Goal: Check status: Check status

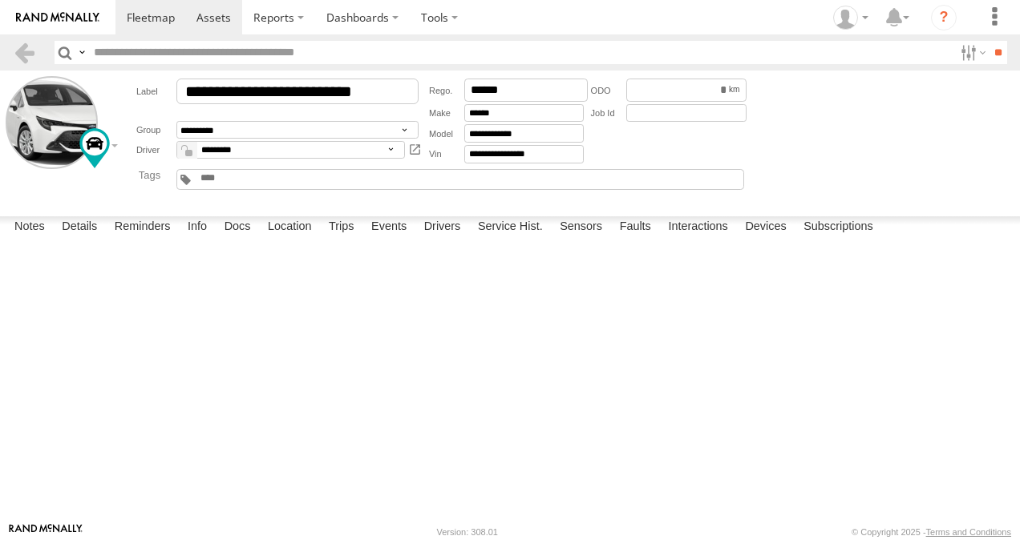
scroll to position [2966, 0]
click at [156, 18] on span at bounding box center [151, 17] width 48 height 15
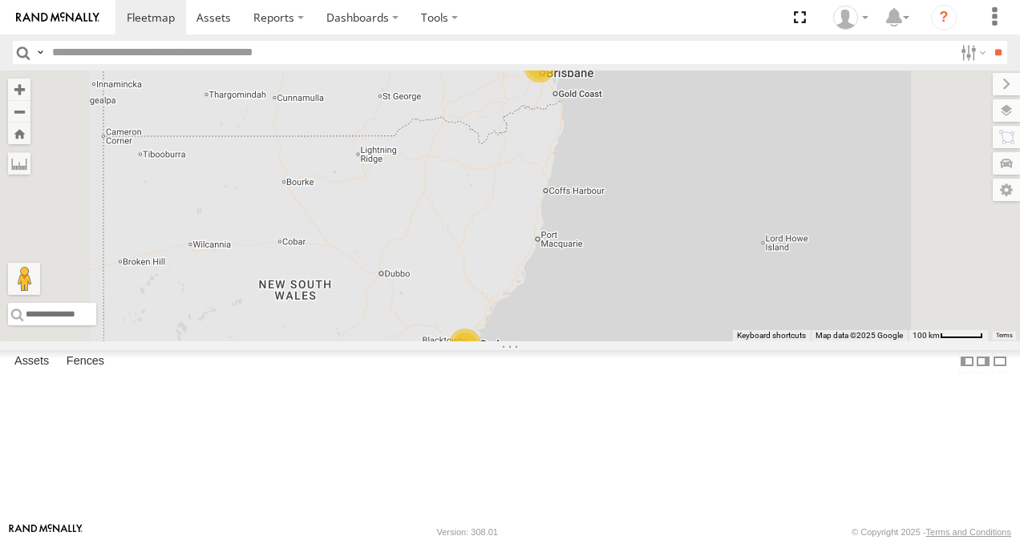
scroll to position [414, 0]
click at [0, 0] on link at bounding box center [0, 0] width 0 height 0
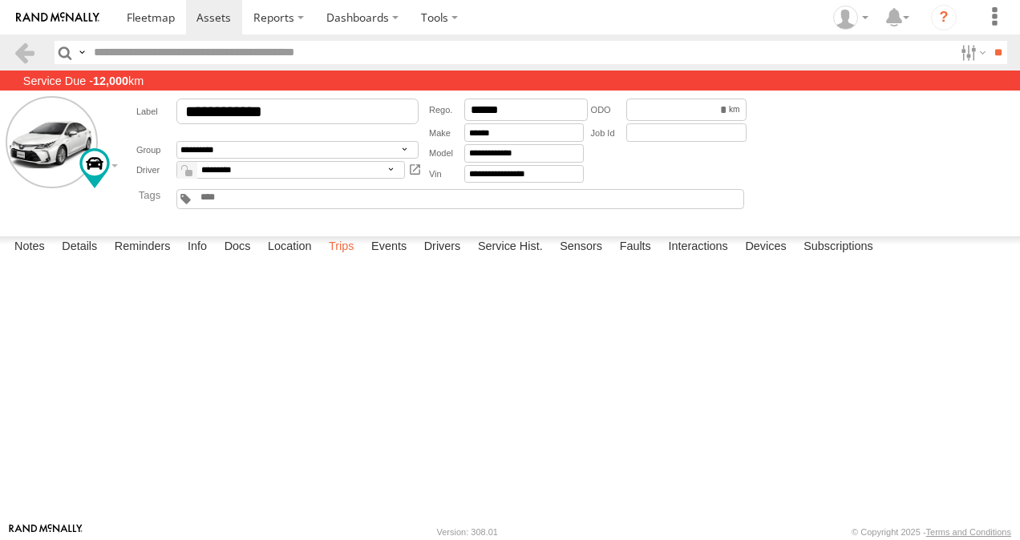
click at [353, 259] on label "Trips" at bounding box center [342, 247] width 42 height 22
drag, startPoint x: 161, startPoint y: 19, endPoint x: 152, endPoint y: 55, distance: 36.6
click at [161, 19] on span at bounding box center [151, 17] width 48 height 15
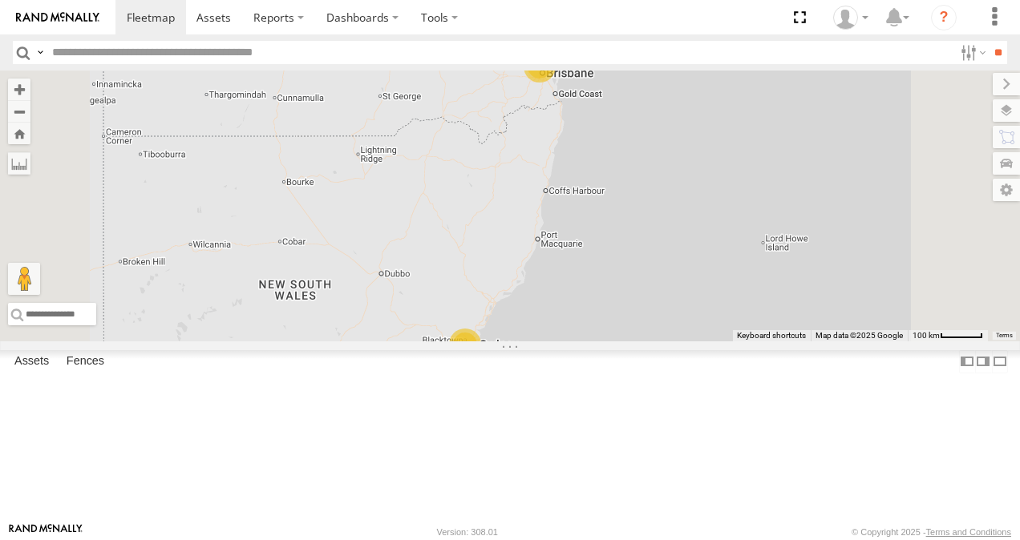
scroll to position [94, 0]
click at [0, 0] on link at bounding box center [0, 0] width 0 height 0
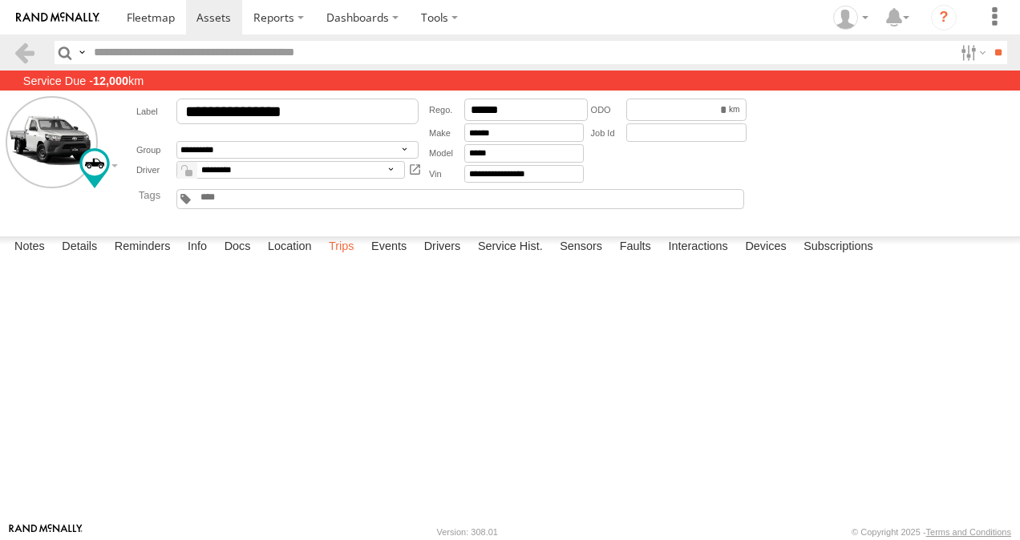
click at [343, 259] on label "Trips" at bounding box center [342, 247] width 42 height 22
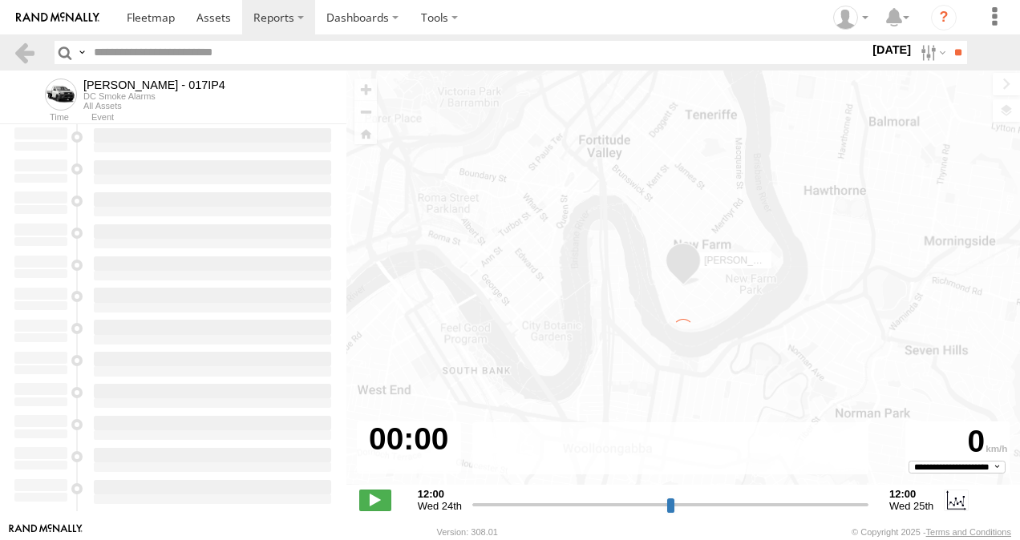
type input "**********"
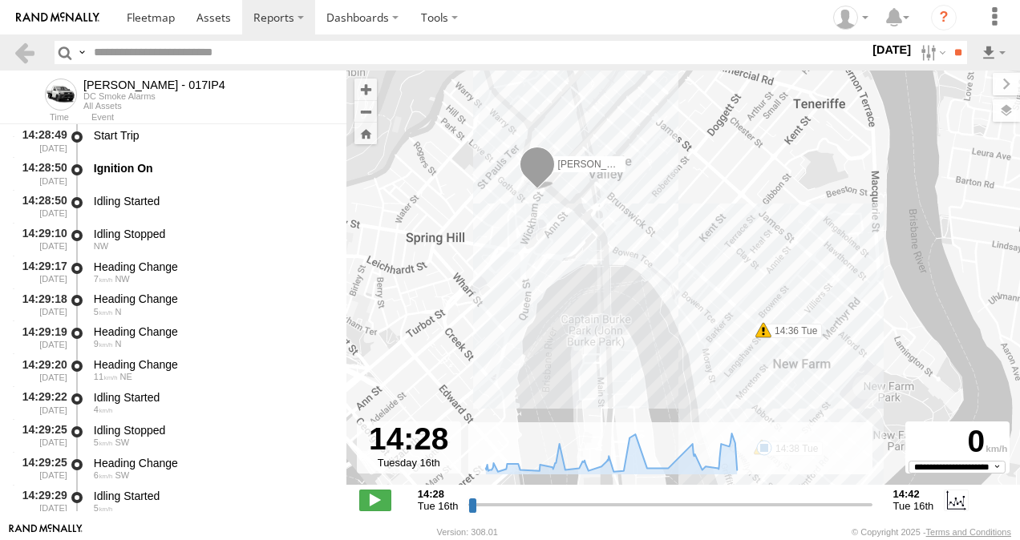
drag, startPoint x: 628, startPoint y: 250, endPoint x: 628, endPoint y: 290, distance: 40.1
click at [589, 263] on div "[PERSON_NAME] - 017IP4 14:36 Tue 14:37 Tue 14:38 Tue" at bounding box center [682, 286] width 673 height 431
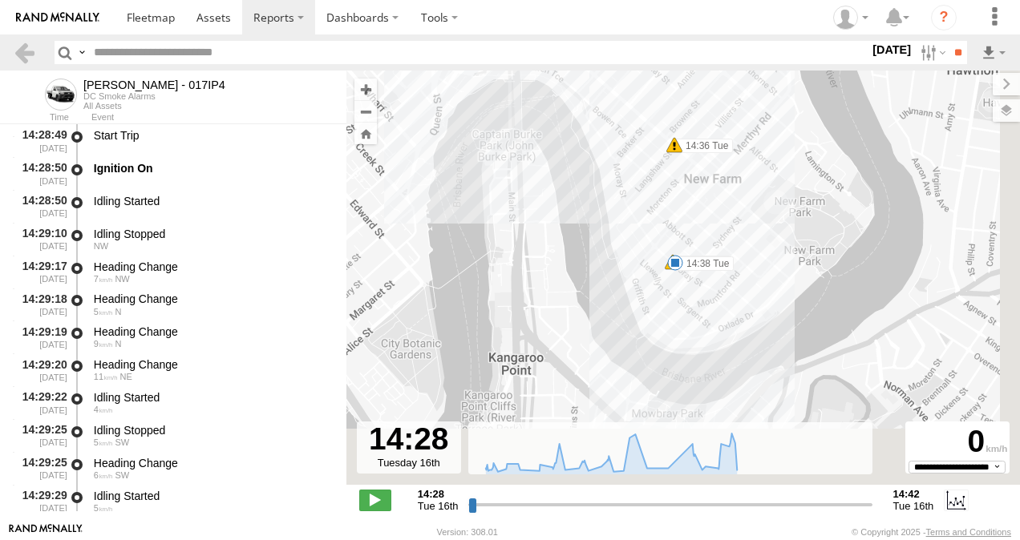
drag, startPoint x: 632, startPoint y: 313, endPoint x: 529, endPoint y: 75, distance: 259.3
click at [529, 75] on div "[PERSON_NAME] - 017IP4 14:36 Tue 14:37 Tue 14:38 Tue" at bounding box center [682, 286] width 673 height 431
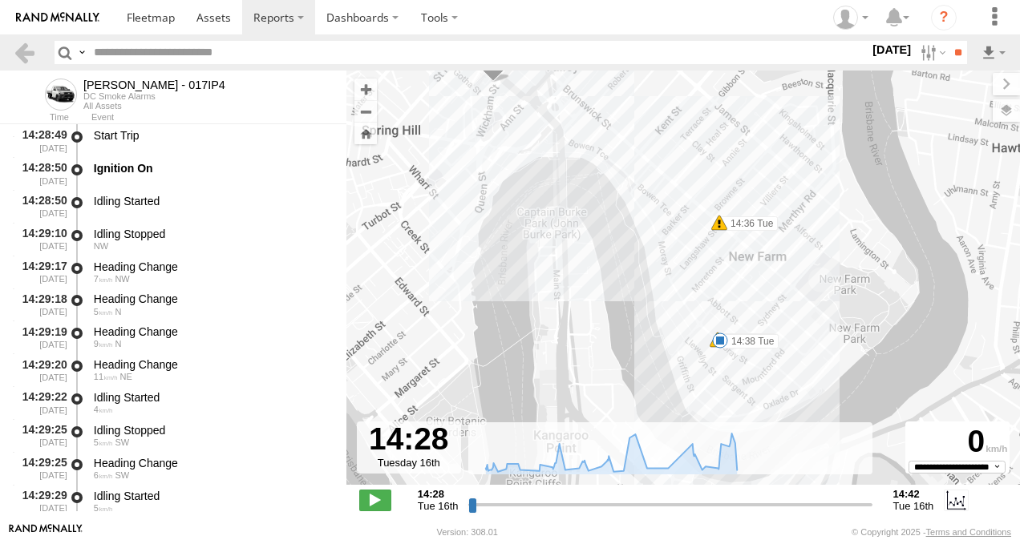
drag, startPoint x: 568, startPoint y: 204, endPoint x: 659, endPoint y: 309, distance: 139.3
click at [631, 338] on div "[PERSON_NAME] - 017IP4 14:36 Tue 14:37 Tue 14:38 Tue" at bounding box center [682, 286] width 673 height 431
click at [721, 224] on span at bounding box center [721, 223] width 16 height 16
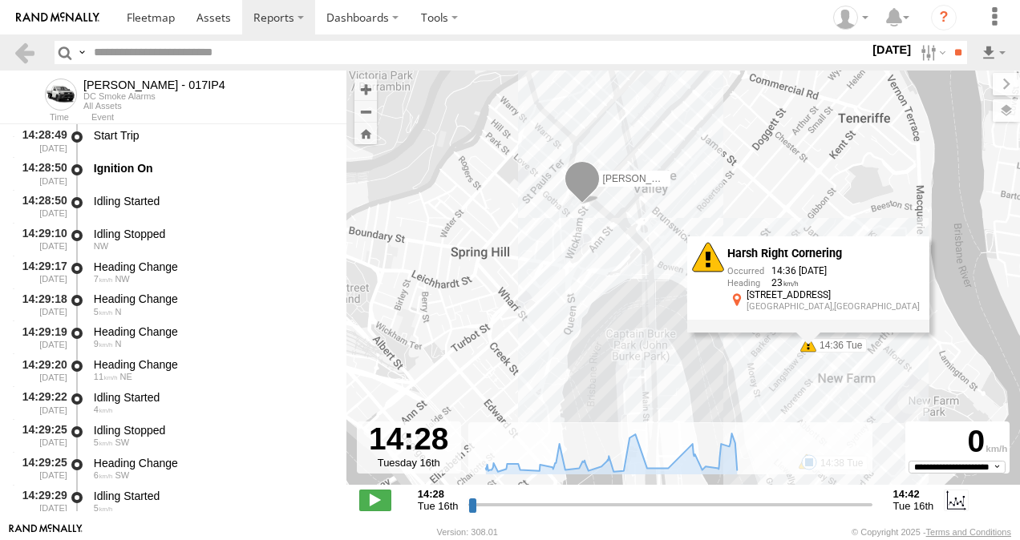
drag, startPoint x: 587, startPoint y: 215, endPoint x: 614, endPoint y: 240, distance: 37.4
click at [671, 337] on div "[PERSON_NAME] - 017IP4 14:36 Tue 14:37 Tue 14:38 Tue Harsh Right Cornering 14:3…" at bounding box center [682, 286] width 673 height 431
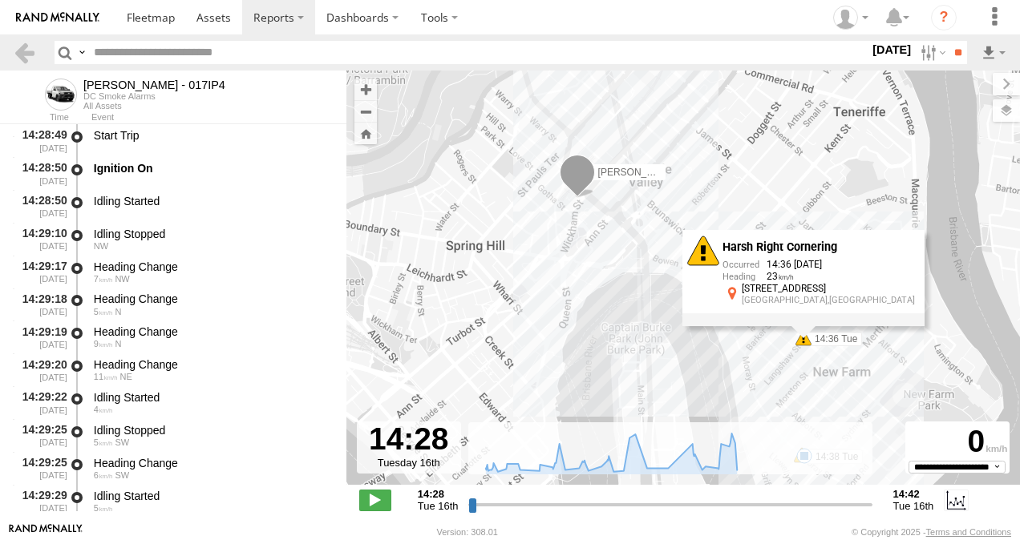
click at [579, 204] on div "[PERSON_NAME] - 017IP4 14:36 Tue 14:37 Tue 14:38 Tue Harsh Right Cornering 14:3…" at bounding box center [682, 286] width 673 height 431
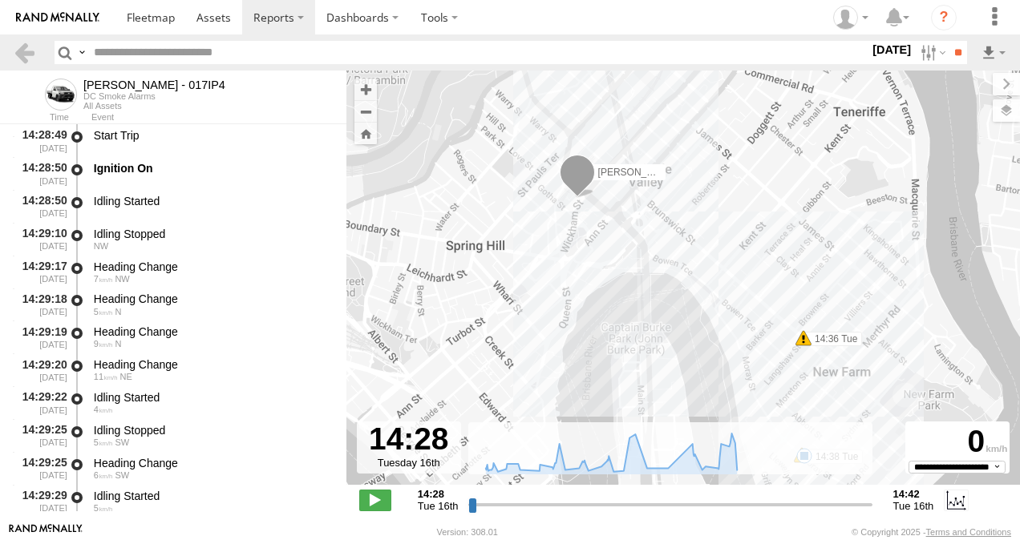
click at [577, 182] on span at bounding box center [577, 176] width 35 height 43
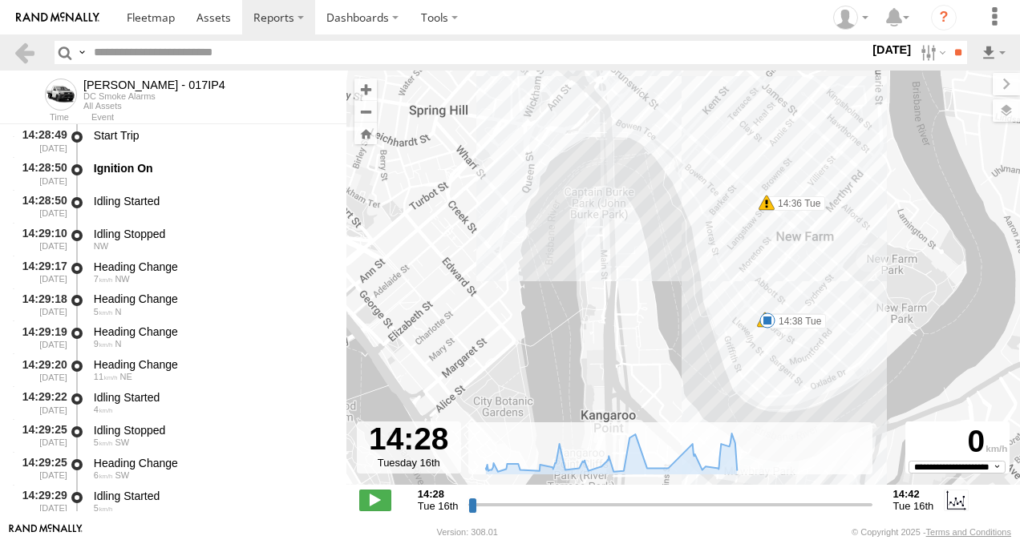
drag, startPoint x: 683, startPoint y: 300, endPoint x: 618, endPoint y: 187, distance: 130.4
click at [618, 187] on div "[PERSON_NAME] - 017IP4 14:36 Tue 14:37 Tue 14:38 [PERSON_NAME] - 017IP4 All Ass…" at bounding box center [682, 286] width 673 height 431
click at [765, 316] on span at bounding box center [767, 317] width 16 height 16
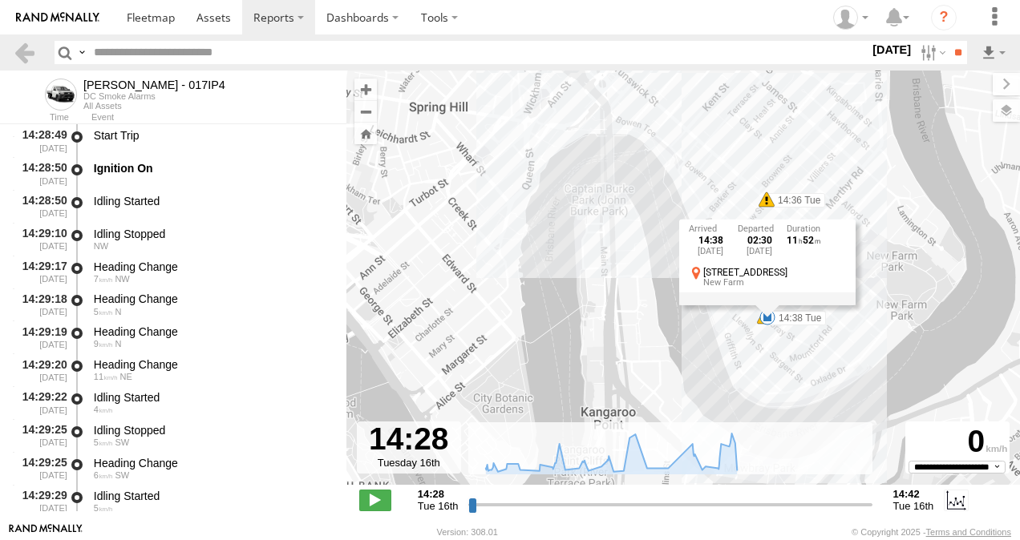
click at [609, 337] on div "[PERSON_NAME] - 017IP4 14:36 Tue 14:37 Tue 14:38 Tue 14:38 [DATE] 02:30 [DATE] …" at bounding box center [682, 286] width 673 height 431
